Goal: Find specific page/section: Find specific page/section

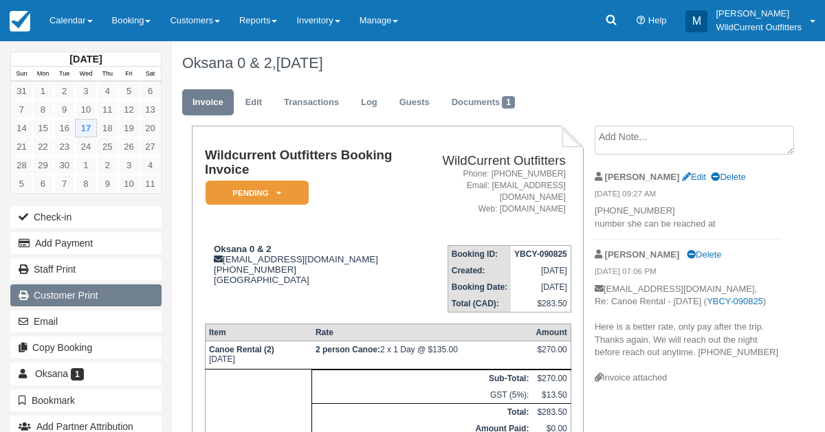
click at [50, 298] on link "Customer Print" at bounding box center [85, 296] width 151 height 22
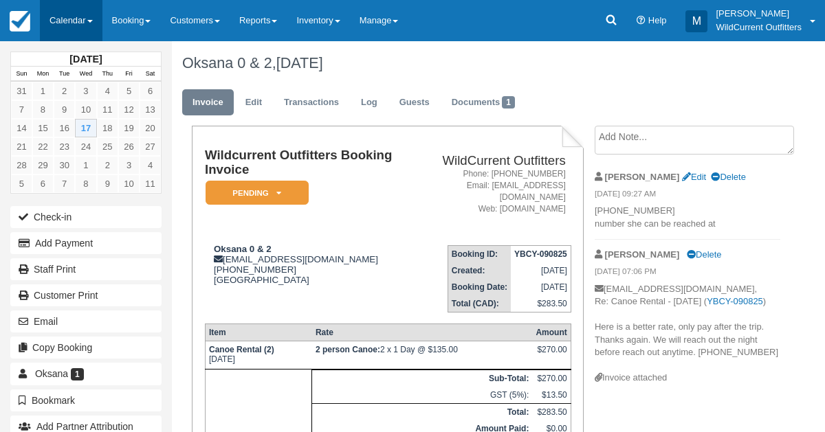
click at [68, 19] on link "Calendar" at bounding box center [71, 20] width 63 height 41
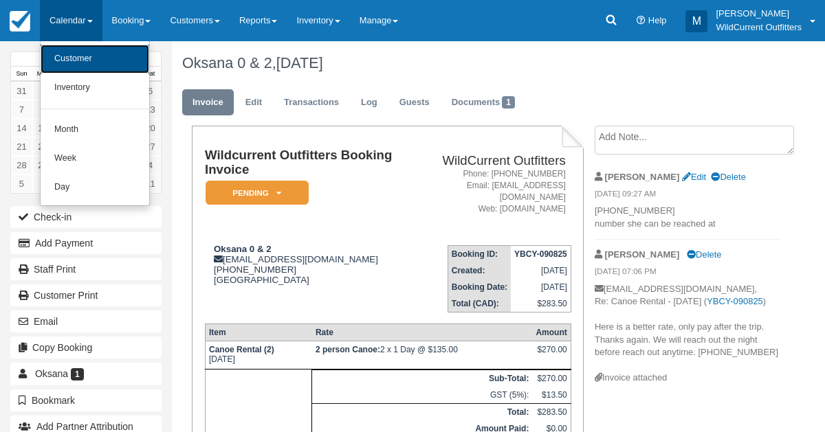
click at [70, 51] on link "Customer" at bounding box center [95, 59] width 109 height 29
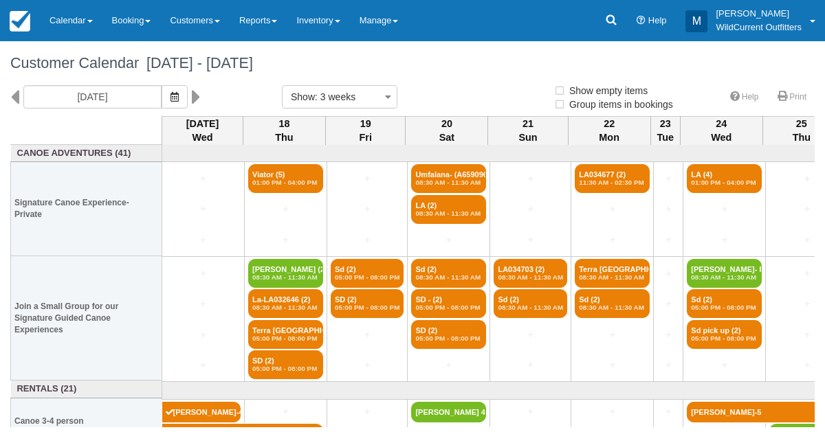
select select
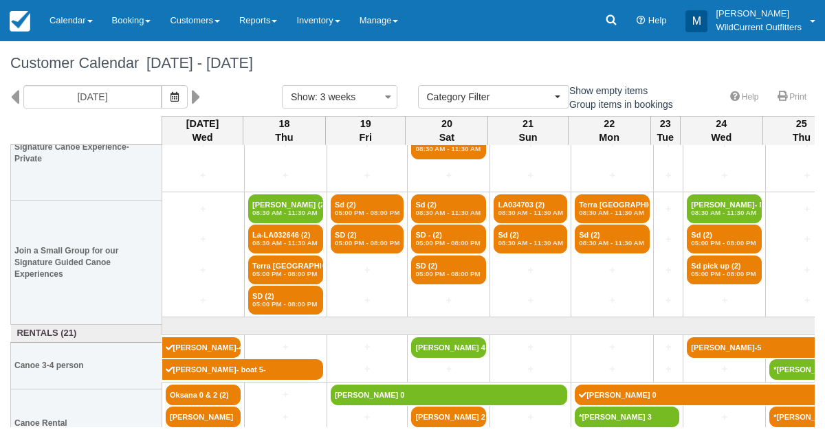
scroll to position [87, 0]
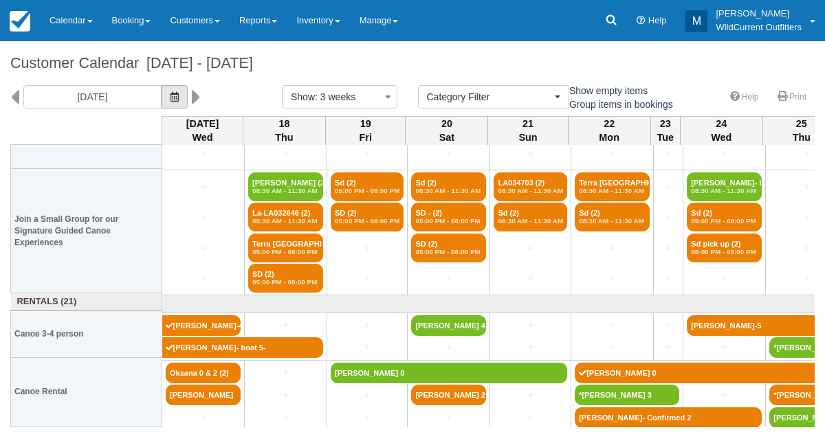
click at [188, 103] on button "button" at bounding box center [175, 96] width 26 height 23
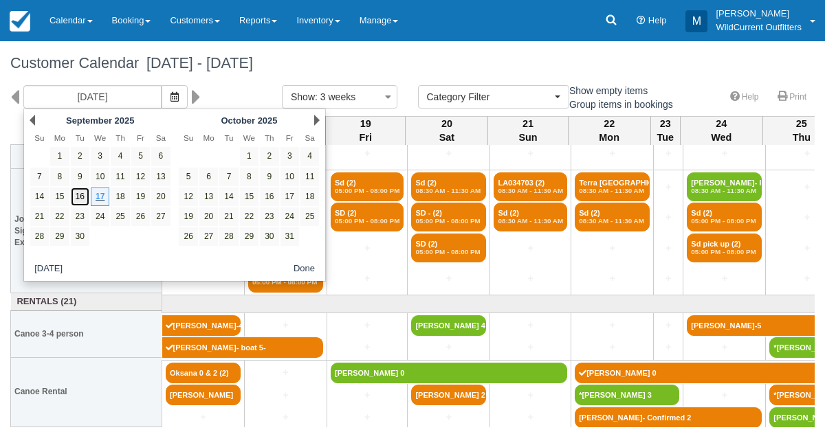
click at [82, 193] on link "16" at bounding box center [80, 197] width 19 height 19
type input "09/16/25"
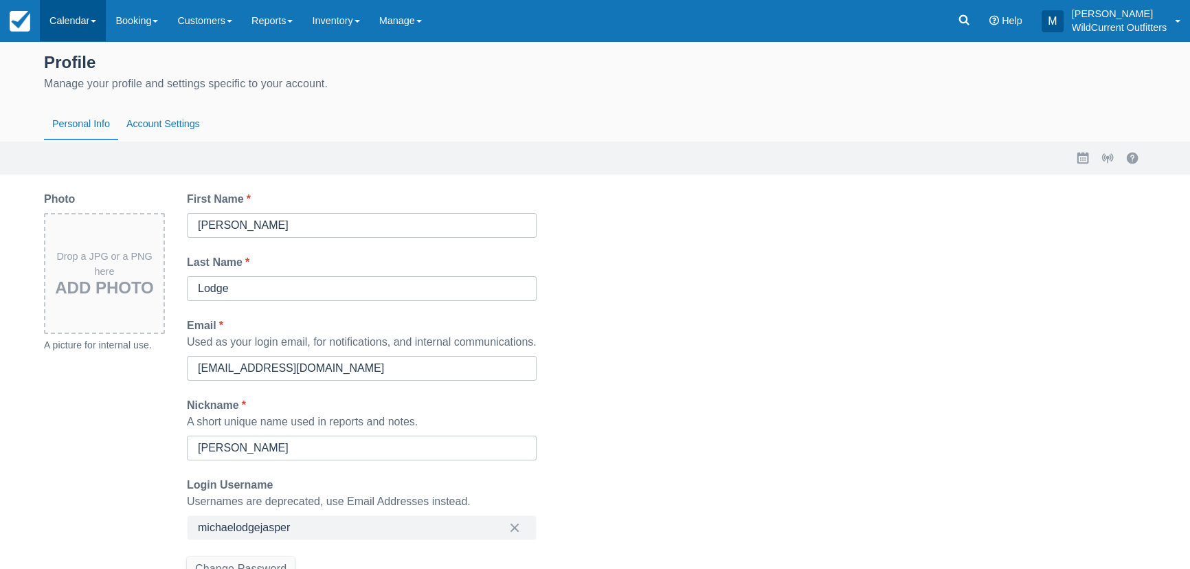
click at [59, 6] on link "Calendar" at bounding box center [73, 20] width 66 height 41
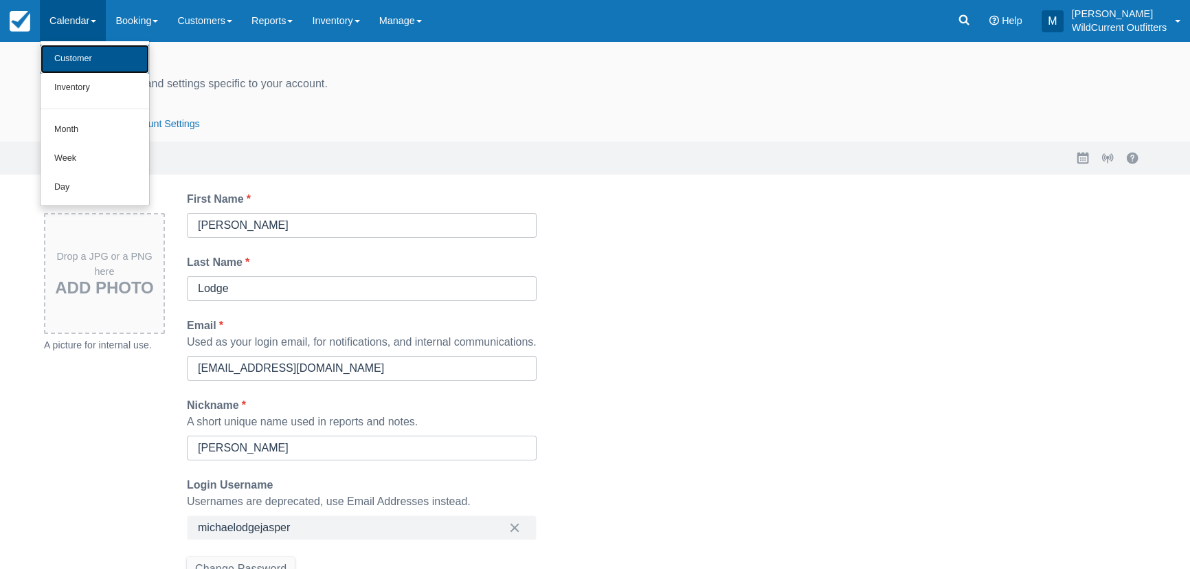
click at [84, 49] on link "Customer" at bounding box center [95, 59] width 109 height 29
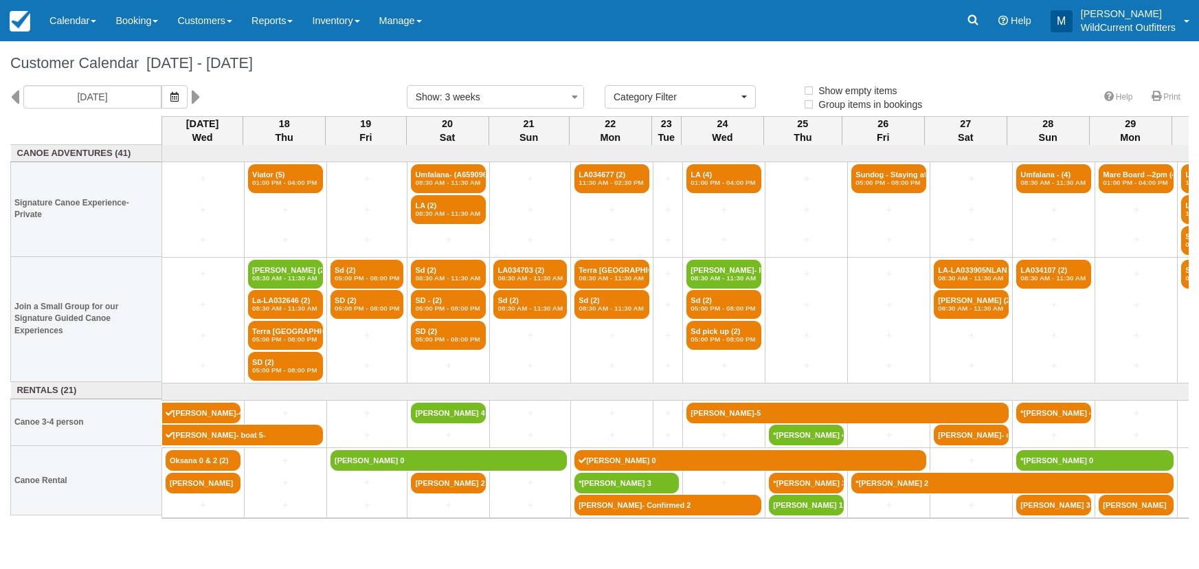
select select
